Goal: Task Accomplishment & Management: Use online tool/utility

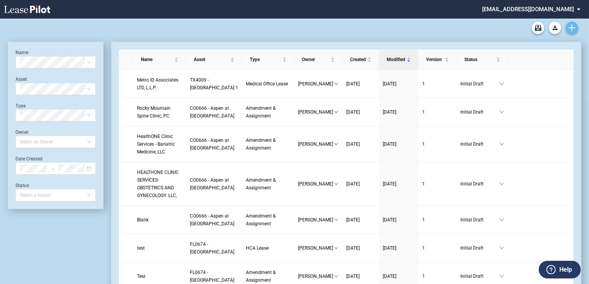
click at [570, 29] on icon "Create new document" at bounding box center [571, 27] width 7 height 7
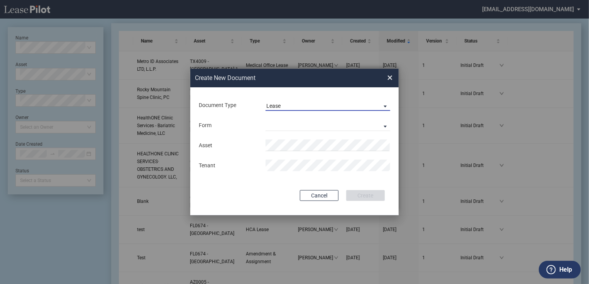
click at [287, 107] on span "Lease" at bounding box center [321, 106] width 111 height 8
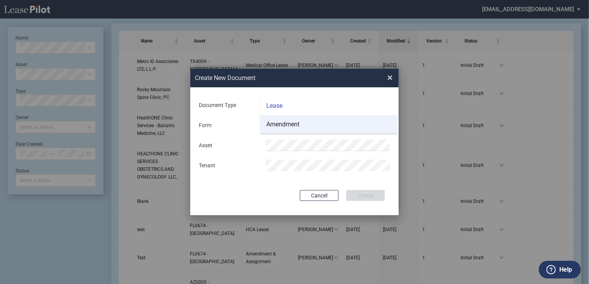
click at [283, 128] on div "Amendment" at bounding box center [282, 124] width 33 height 8
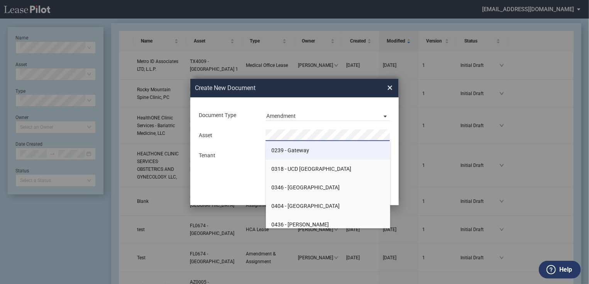
click at [286, 150] on span "0239 - Gateway" at bounding box center [291, 150] width 38 height 6
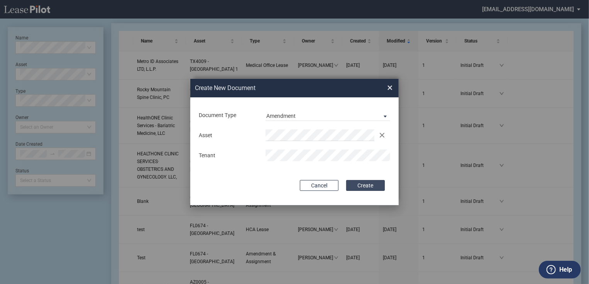
click at [359, 188] on button "Create" at bounding box center [365, 185] width 39 height 11
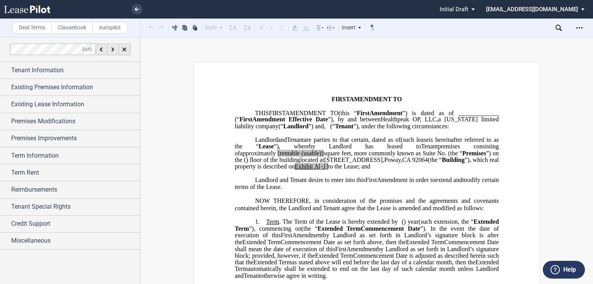
scroll to position [93, 0]
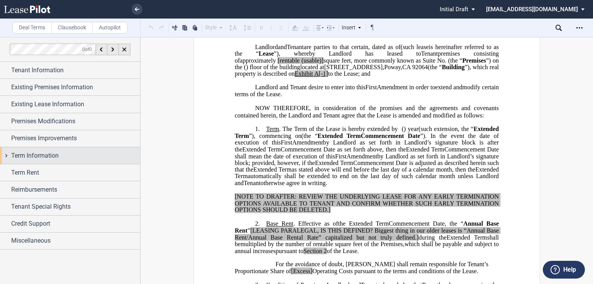
click at [43, 157] on span "Term Information" at bounding box center [34, 155] width 47 height 9
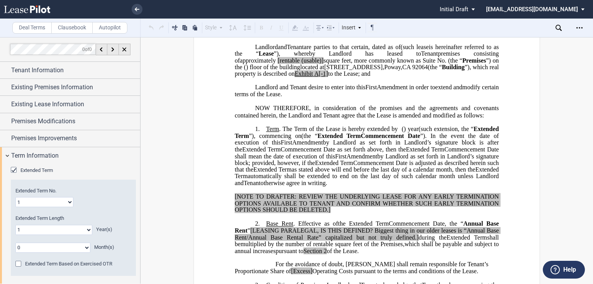
scroll to position [123, 0]
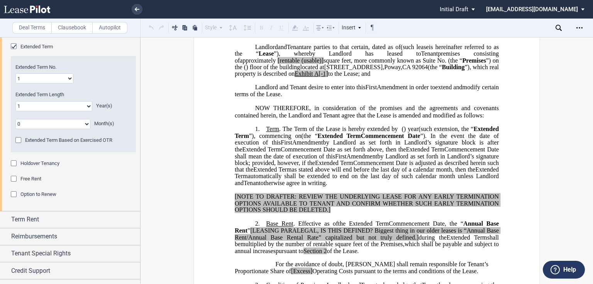
click at [37, 162] on span "Holdover Tenancy" at bounding box center [39, 163] width 39 height 6
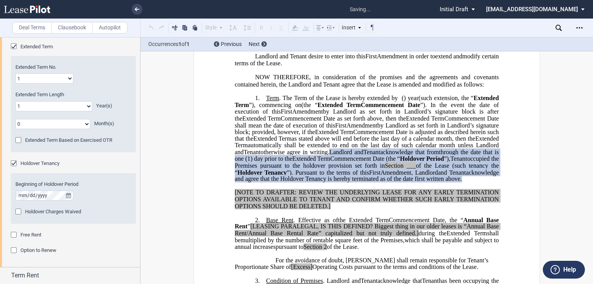
click at [19, 213] on div "Holdover Charges Waived" at bounding box center [19, 212] width 8 height 8
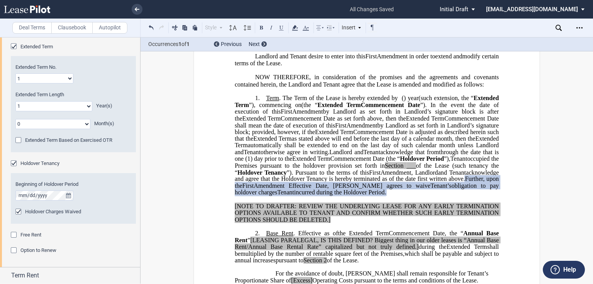
drag, startPoint x: 420, startPoint y: 203, endPoint x: 366, endPoint y: 205, distance: 54.1
click at [366, 196] on span "obligation to pay holdover charges" at bounding box center [368, 189] width 266 height 14
drag, startPoint x: 345, startPoint y: 199, endPoint x: 494, endPoint y: 204, distance: 149.1
click at [494, 196] on p "1. Term . The Term of the Lease is hereby extended by [__________] ﻿ ﻿ ( ﻿ ﻿ ) …" at bounding box center [367, 146] width 264 height 102
drag, startPoint x: 426, startPoint y: 202, endPoint x: 397, endPoint y: 203, distance: 28.9
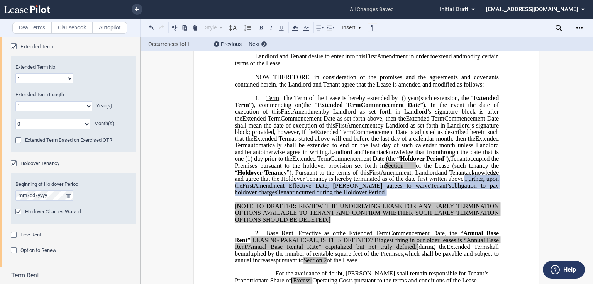
click at [386, 196] on span "incurred during the Holdover Period." at bounding box center [340, 192] width 92 height 7
drag, startPoint x: 345, startPoint y: 198, endPoint x: 503, endPoint y: 206, distance: 158.1
drag, startPoint x: 419, startPoint y: 207, endPoint x: 463, endPoint y: 208, distance: 44.0
click at [386, 196] on span "incurred during the Holdover Period." at bounding box center [340, 192] width 92 height 7
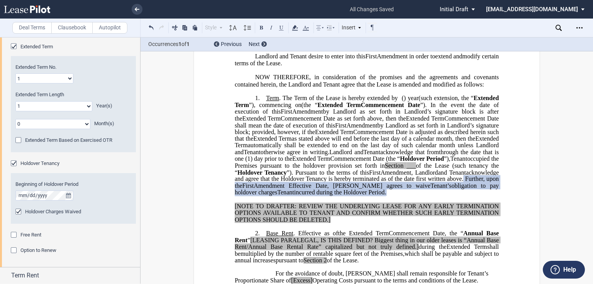
drag, startPoint x: 496, startPoint y: 205, endPoint x: 397, endPoint y: 167, distance: 106.4
click at [397, 167] on p "1. Term . The Term of the Lease is hereby extended by [__________] ﻿ ﻿ ( ﻿ ﻿ ) …" at bounding box center [367, 146] width 264 height 102
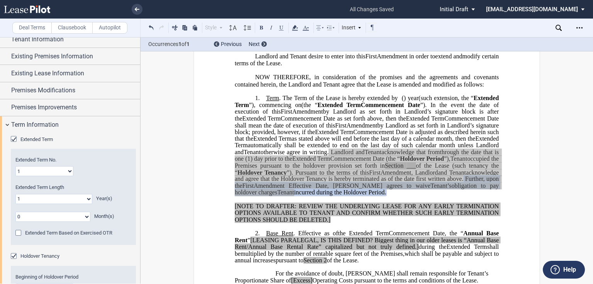
scroll to position [0, 0]
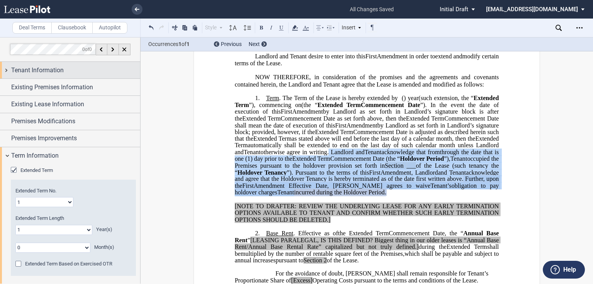
click at [23, 66] on span "Tenant Information" at bounding box center [37, 70] width 52 height 9
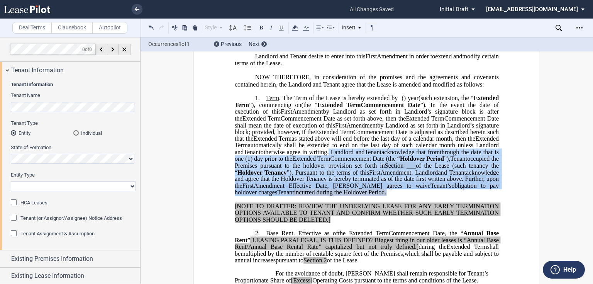
click at [23, 201] on span "HCA Leases" at bounding box center [33, 203] width 27 height 6
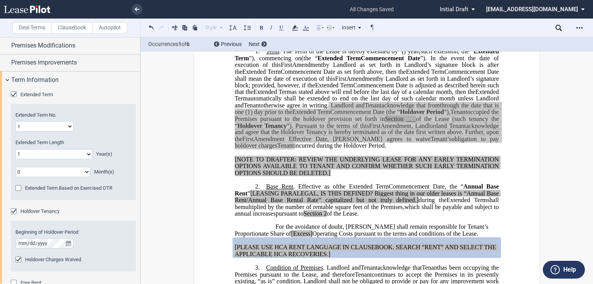
scroll to position [309, 0]
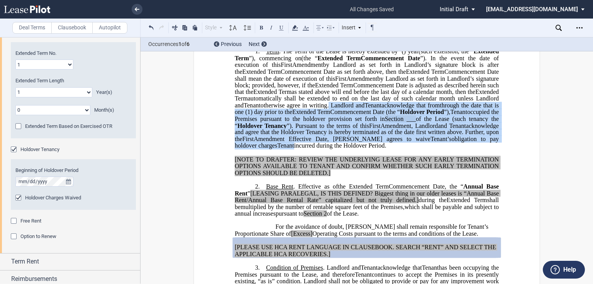
click at [40, 198] on span "Holdover Charges Waived" at bounding box center [53, 198] width 56 height 6
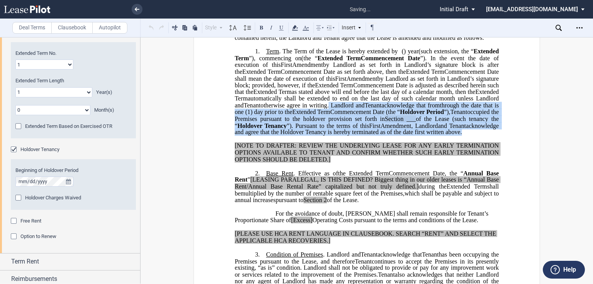
click at [286, 129] on span "Holdover Tenancy" at bounding box center [261, 125] width 49 height 7
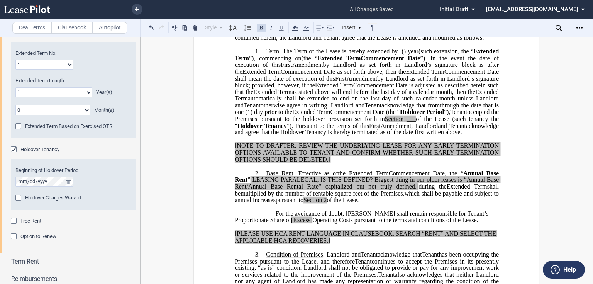
drag, startPoint x: 342, startPoint y: 151, endPoint x: 396, endPoint y: 118, distance: 63.2
click at [396, 118] on span "Landlord and Assignee Tenant acknowledge that from ﻿ ﻿ through the date that is…" at bounding box center [368, 119] width 266 height 34
